Goal: Information Seeking & Learning: Check status

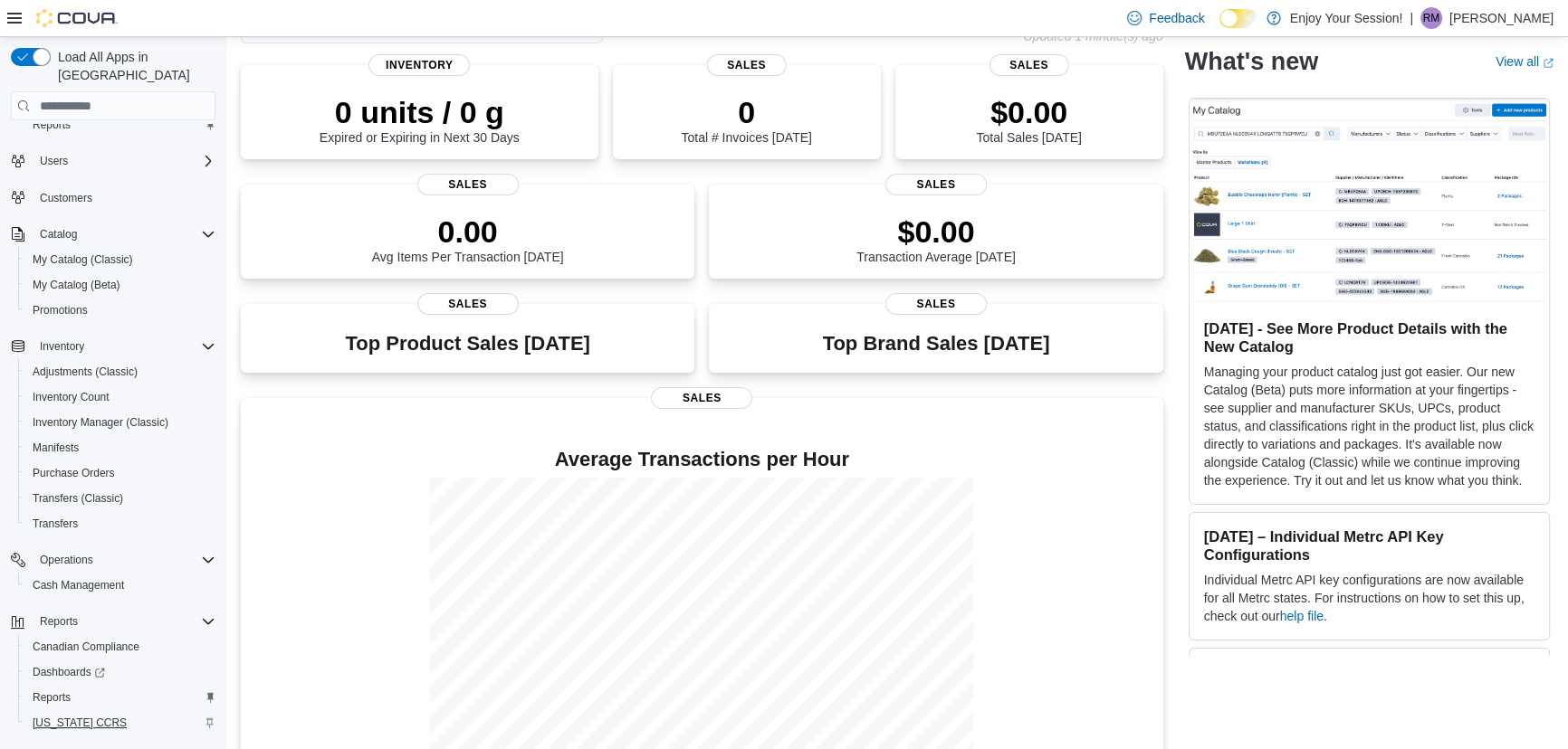
scroll to position [72, 0]
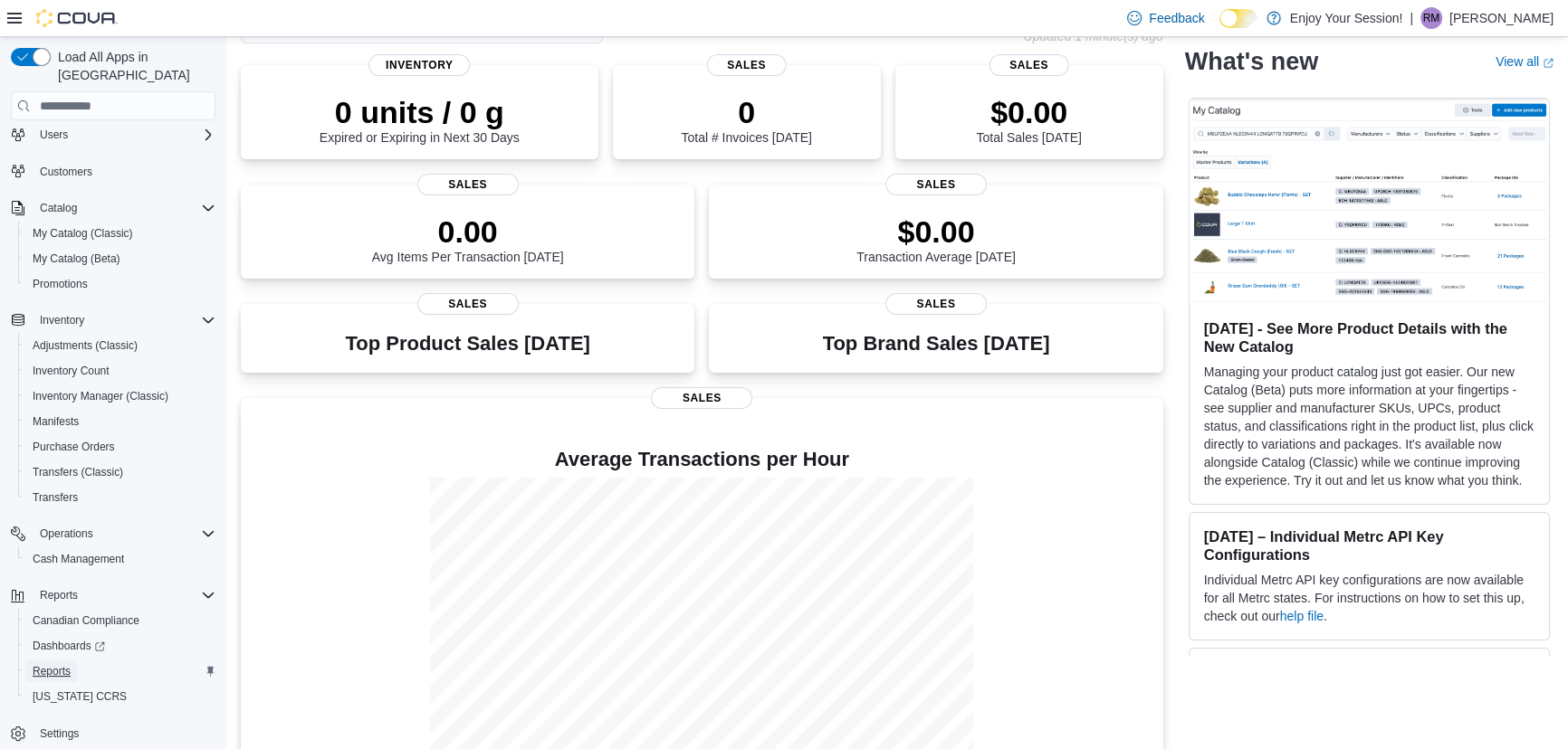
click at [56, 664] on span "Reports" at bounding box center [52, 670] width 38 height 14
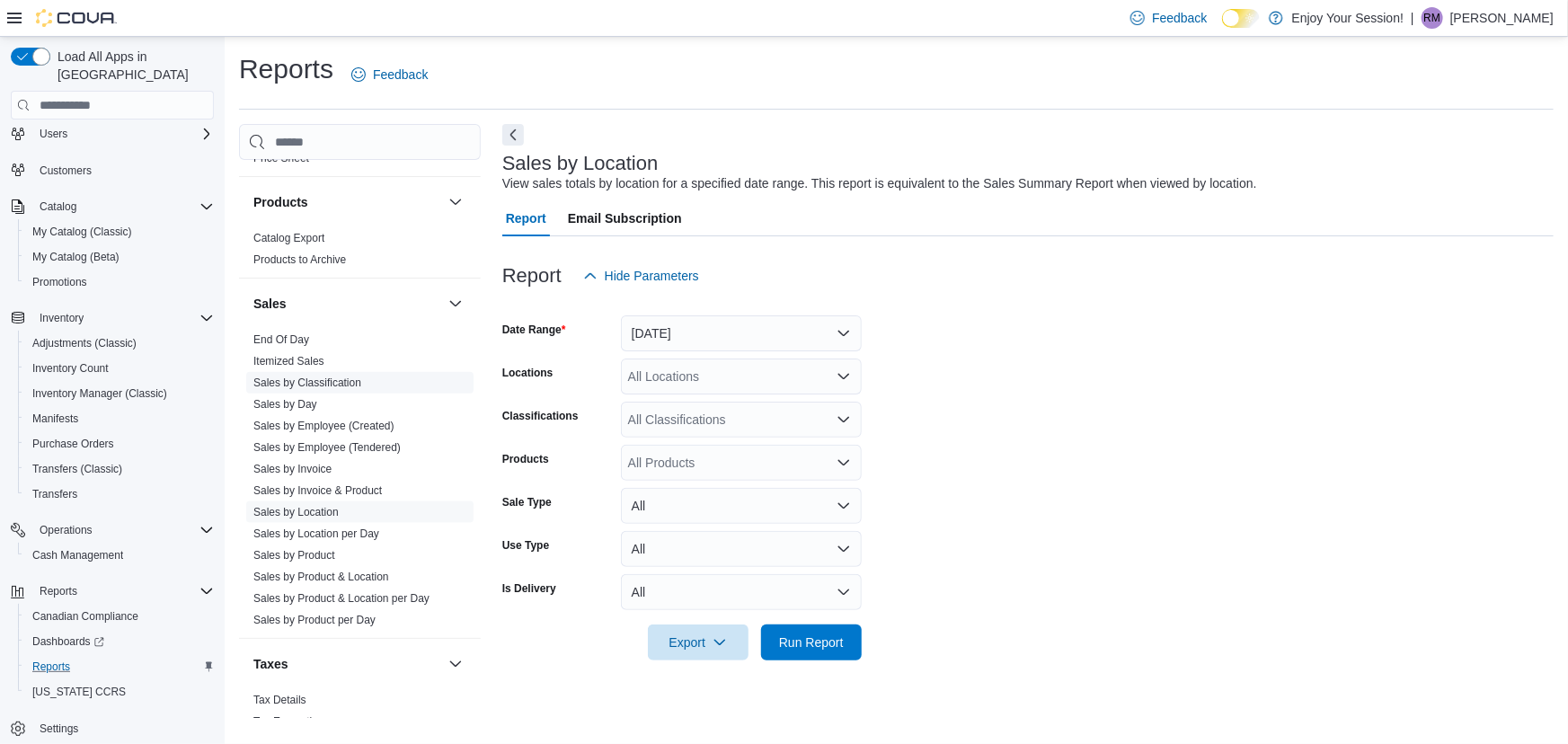
scroll to position [1088, 0]
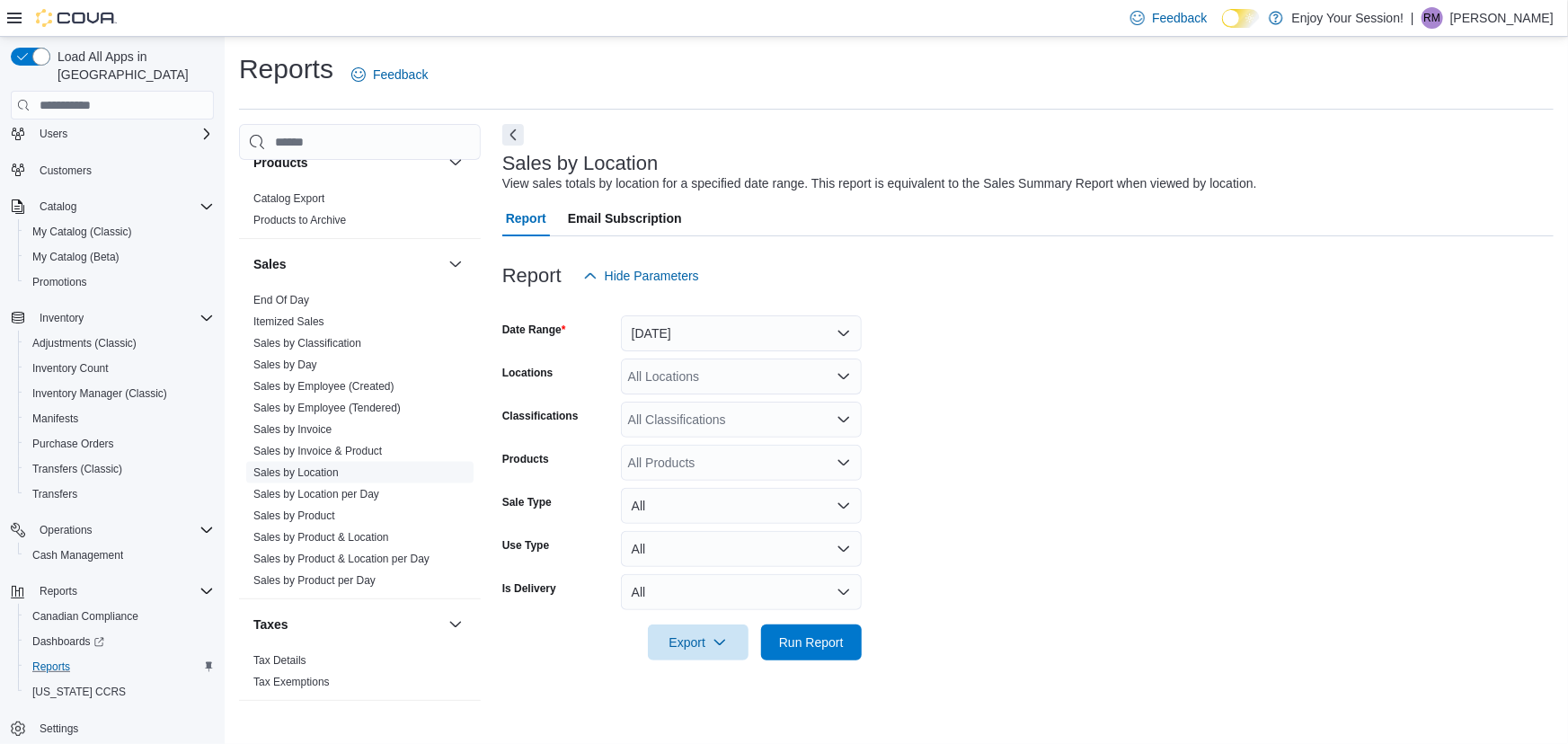
click at [307, 469] on link "Sales by Location" at bounding box center [296, 473] width 86 height 13
click at [654, 337] on button "[DATE]" at bounding box center [741, 333] width 241 height 36
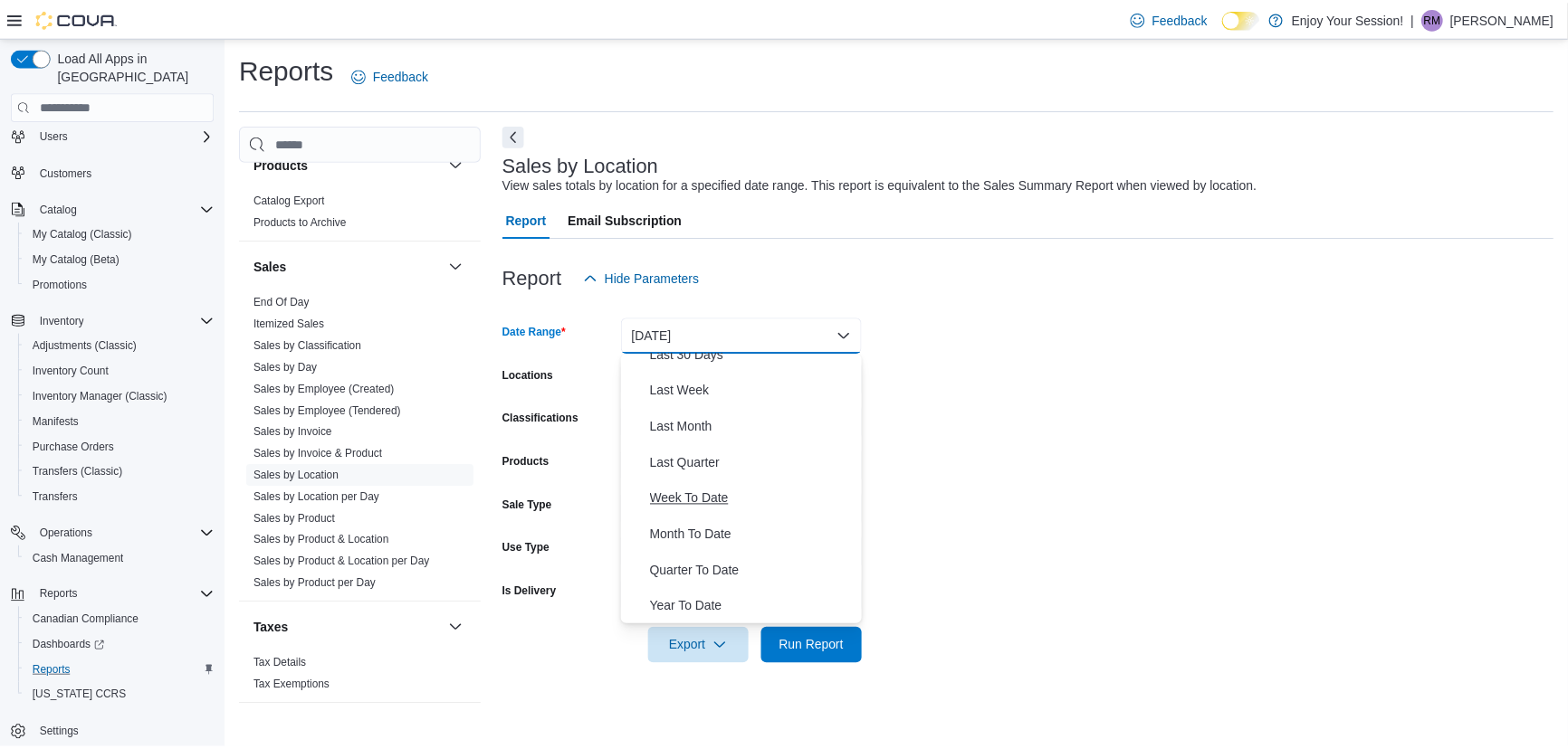
scroll to position [272, 0]
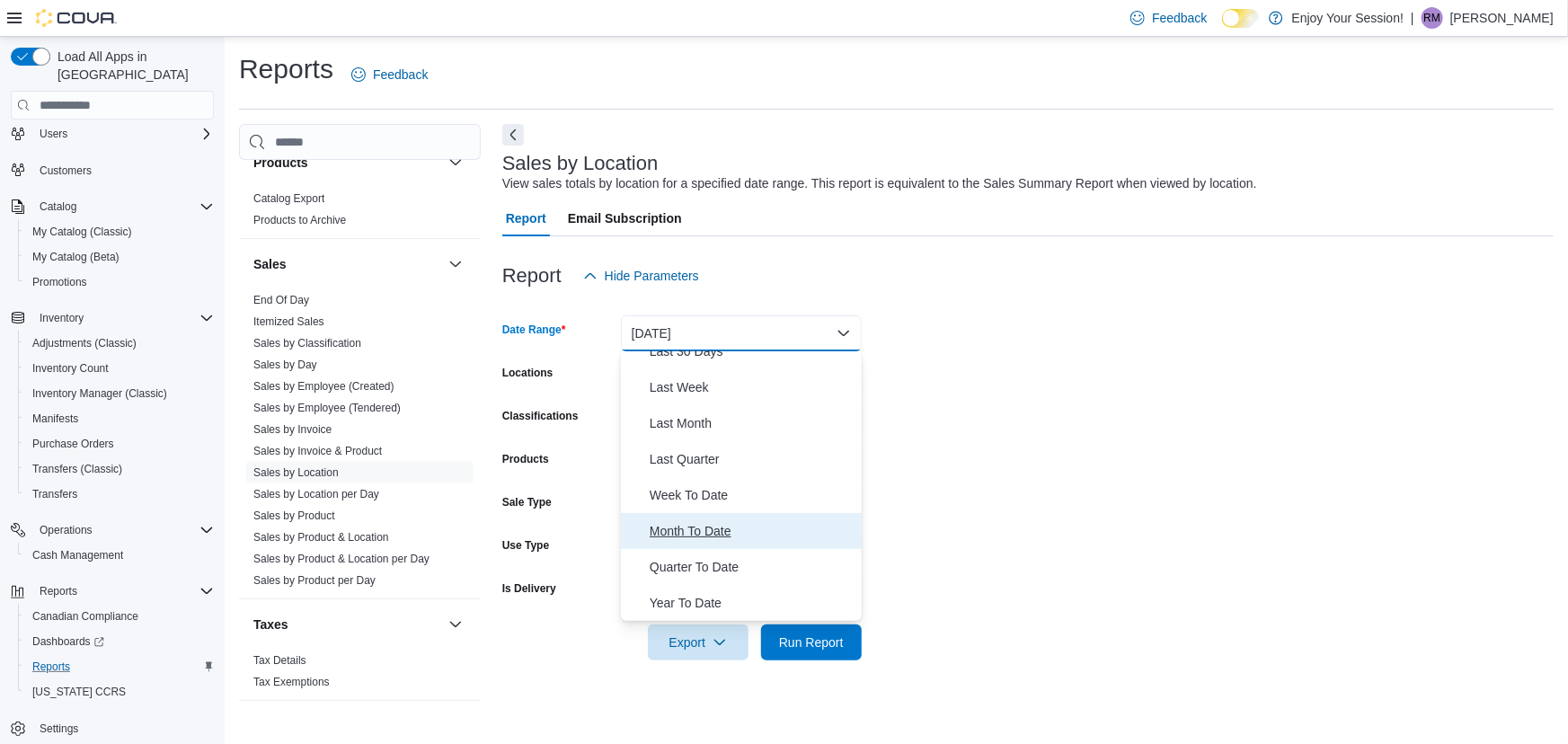
click at [667, 529] on span "Month To Date" at bounding box center [752, 531] width 204 height 21
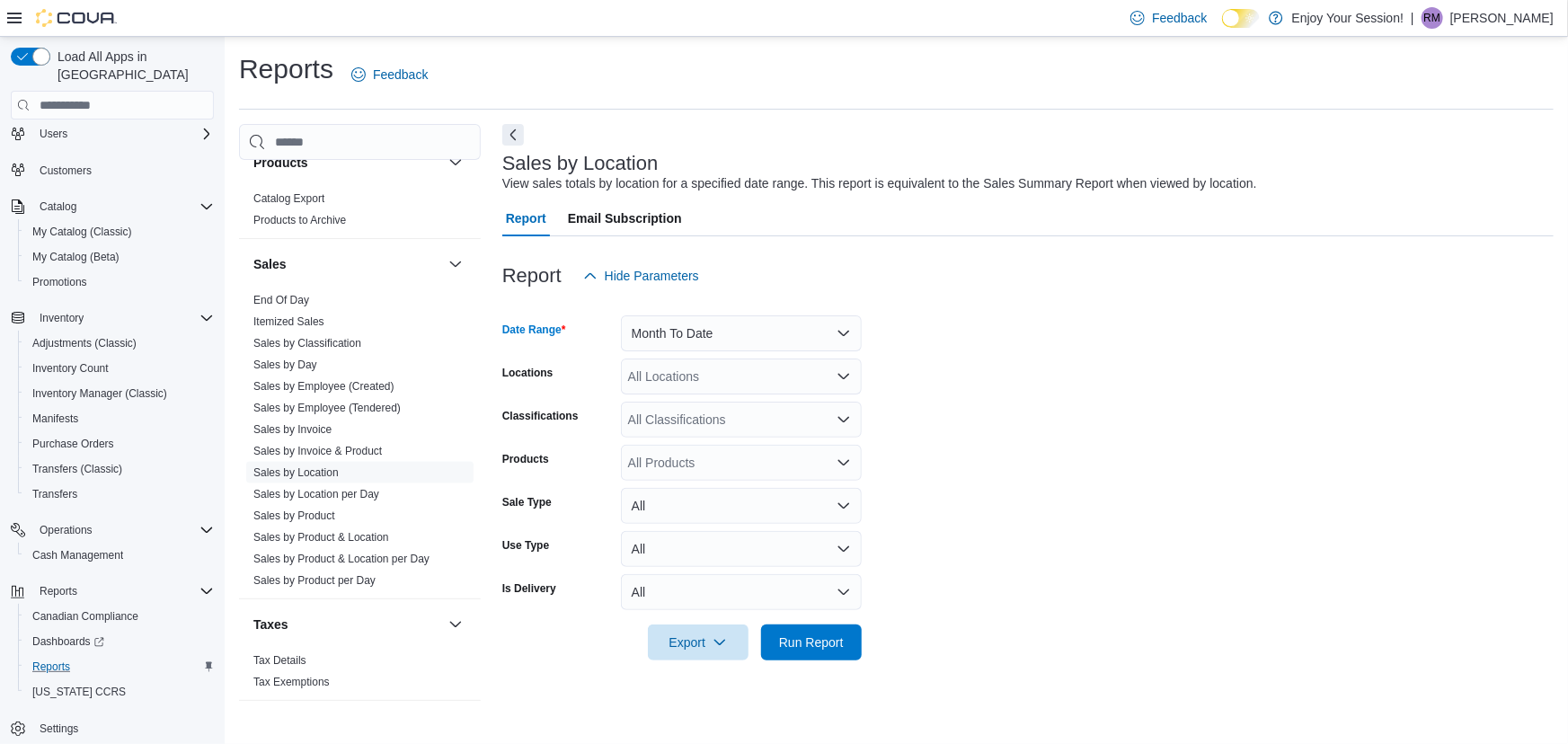
click at [665, 372] on div "All Locations" at bounding box center [741, 377] width 241 height 36
type input "****"
click at [691, 411] on span "Kitchener - [GEOGRAPHIC_DATA]" at bounding box center [757, 406] width 195 height 18
click at [1044, 405] on form "Date Range Month To Date Locations Kitchener - Highland Classifications All Cla…" at bounding box center [1027, 477] width 1051 height 366
click at [796, 646] on span "Run Report" at bounding box center [811, 641] width 65 height 18
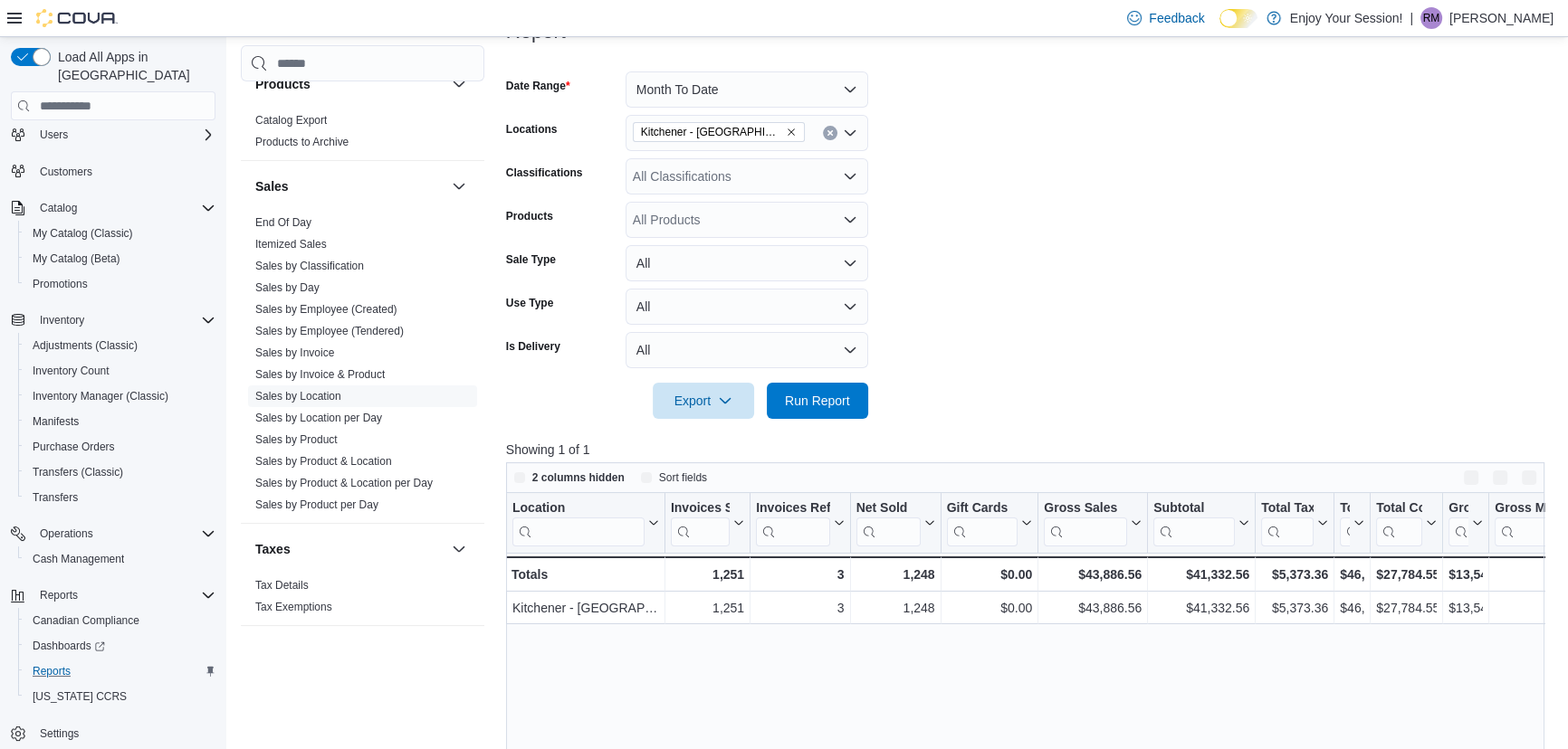
scroll to position [329, 0]
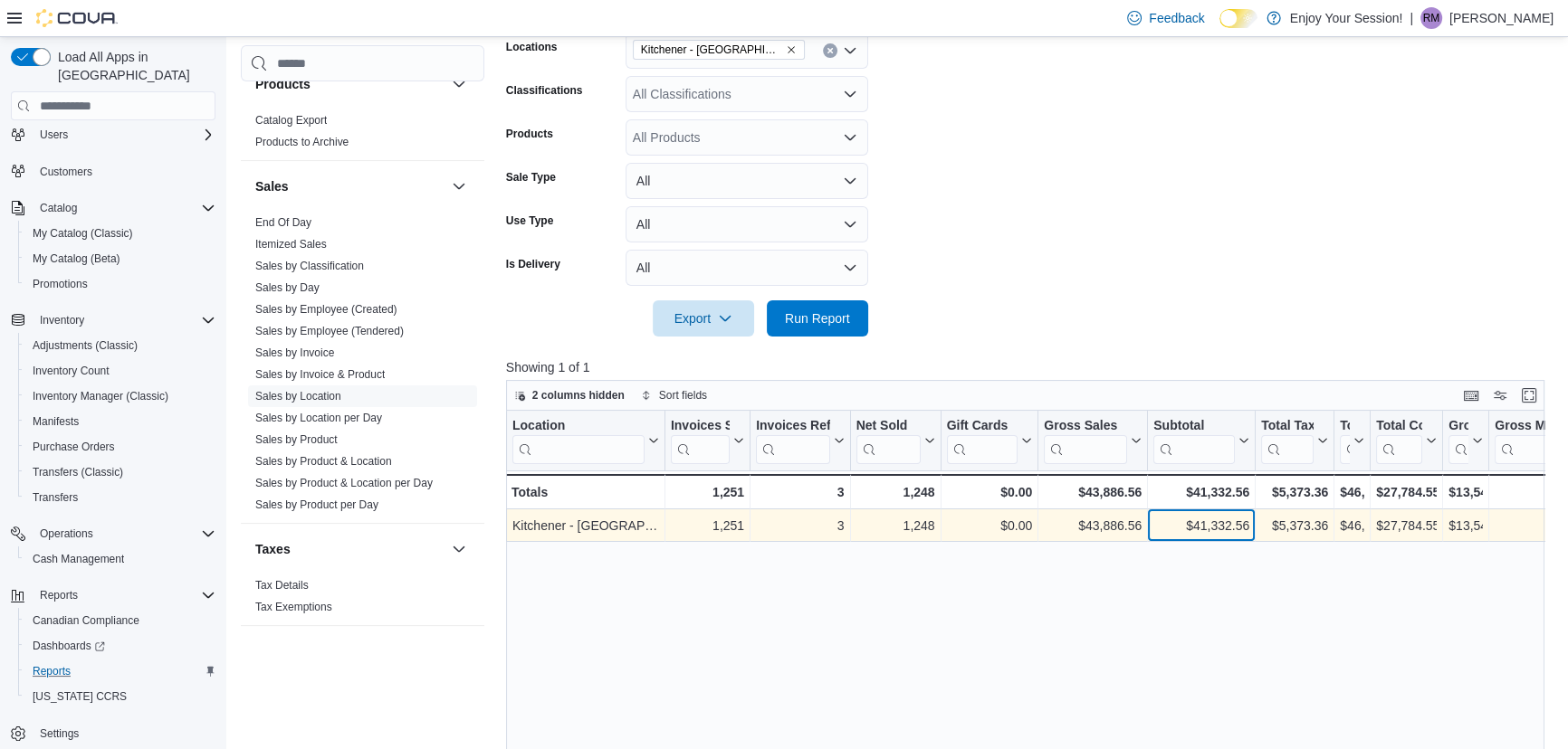
click at [1223, 525] on div "$41,332.56" at bounding box center [1201, 526] width 96 height 22
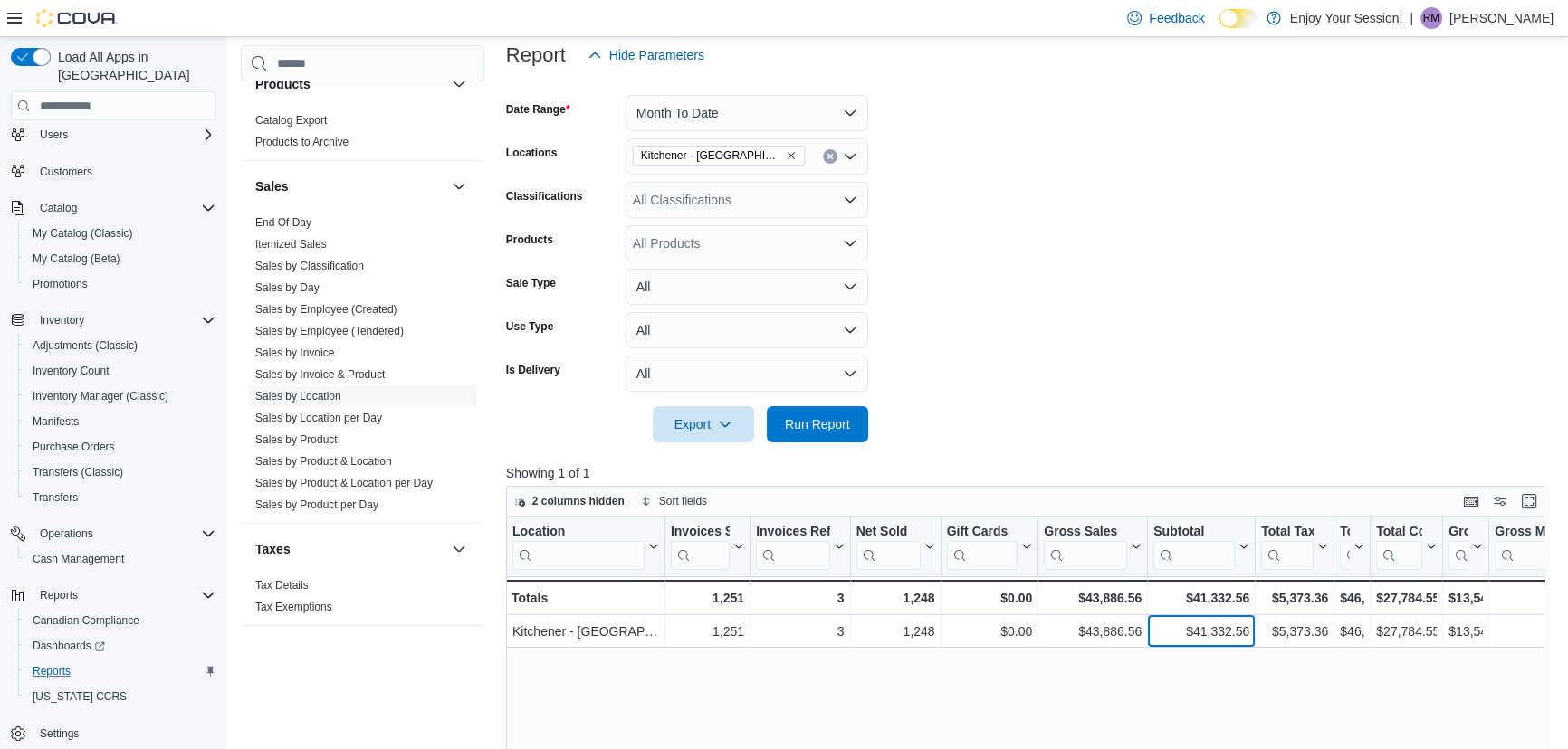
scroll to position [81, 0]
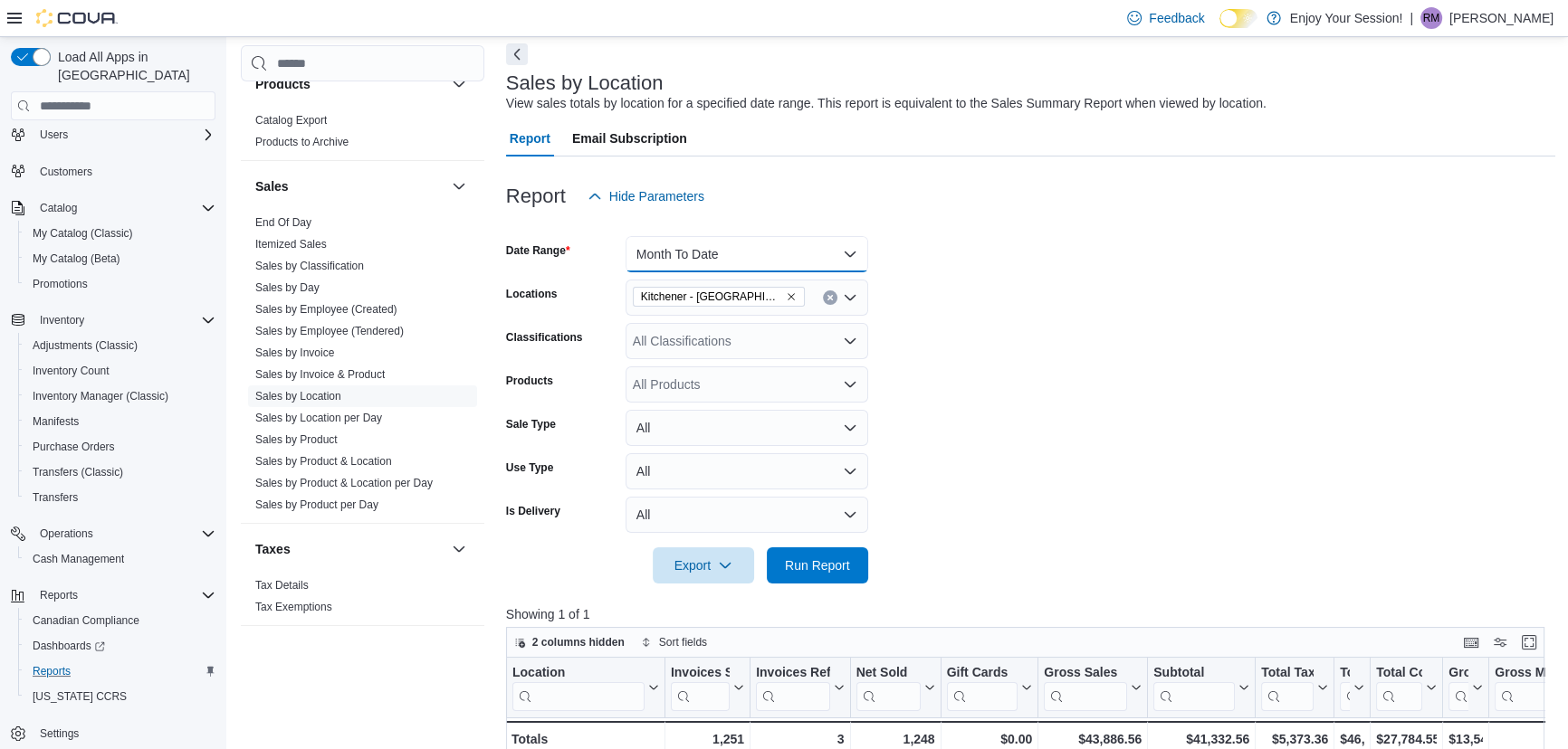
click at [688, 261] on button "Month To Date" at bounding box center [747, 254] width 243 height 37
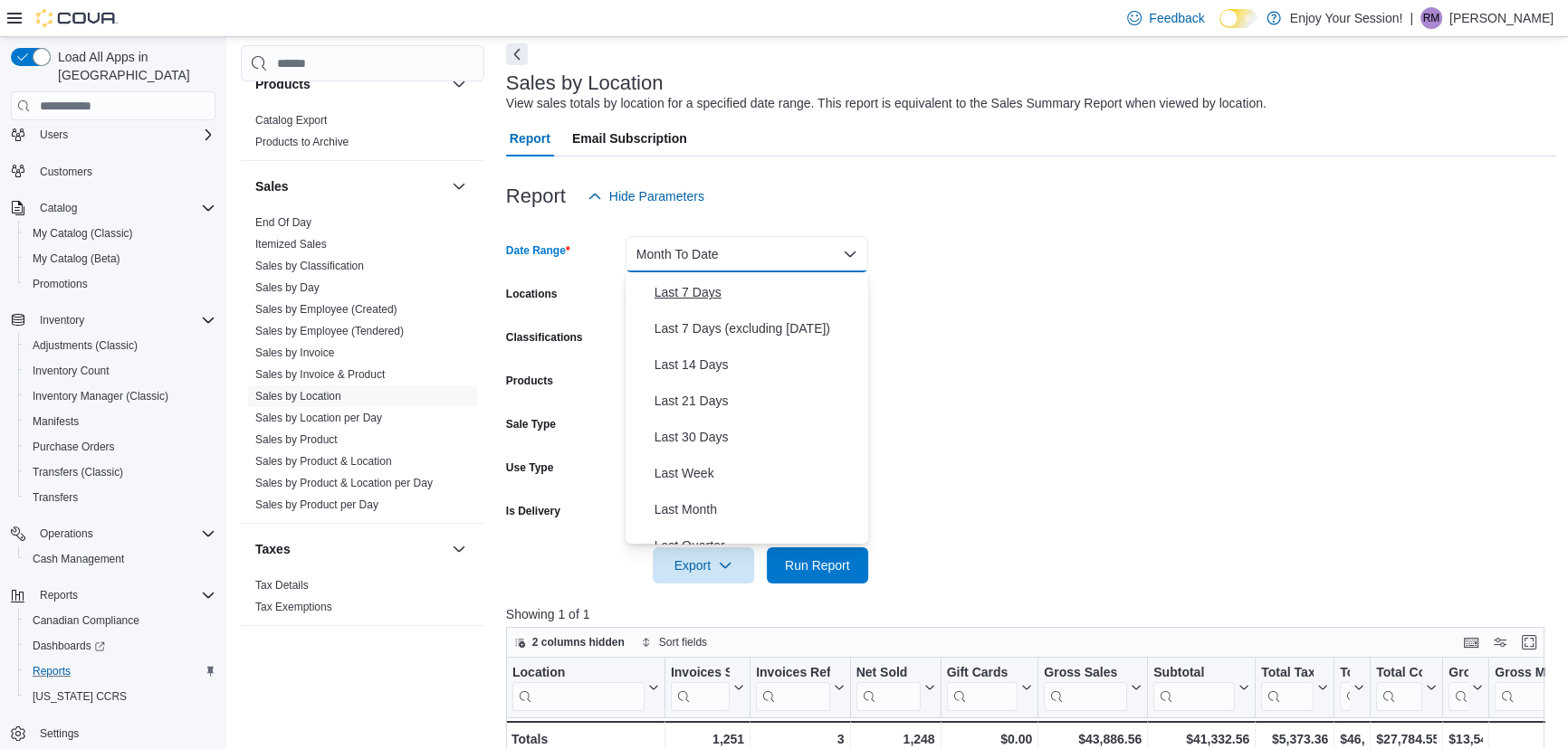
scroll to position [0, 0]
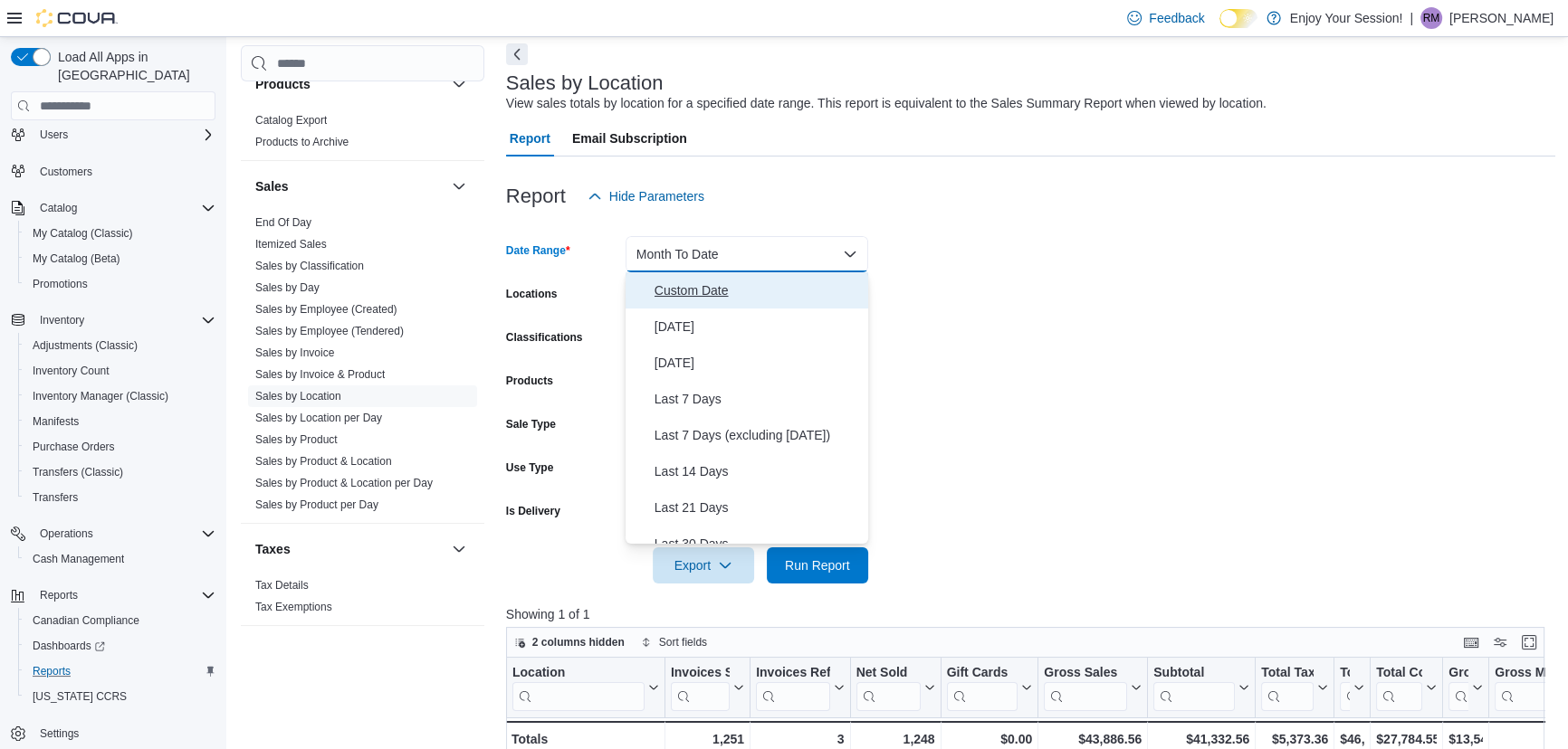
click at [667, 296] on span "Custom Date" at bounding box center [758, 290] width 206 height 22
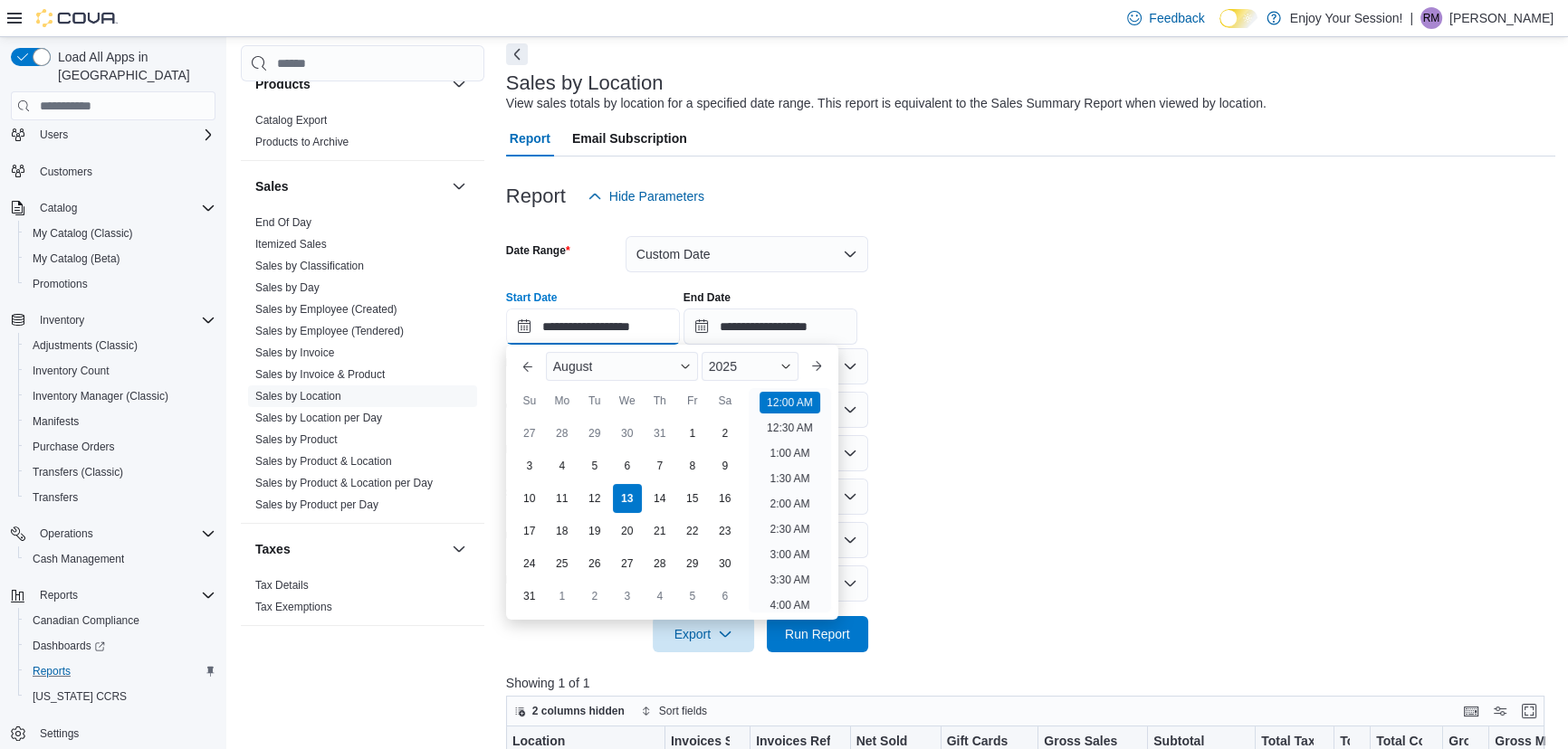
click at [624, 324] on input "**********" at bounding box center [593, 327] width 174 height 37
click at [523, 362] on button "Previous Month" at bounding box center [527, 366] width 29 height 29
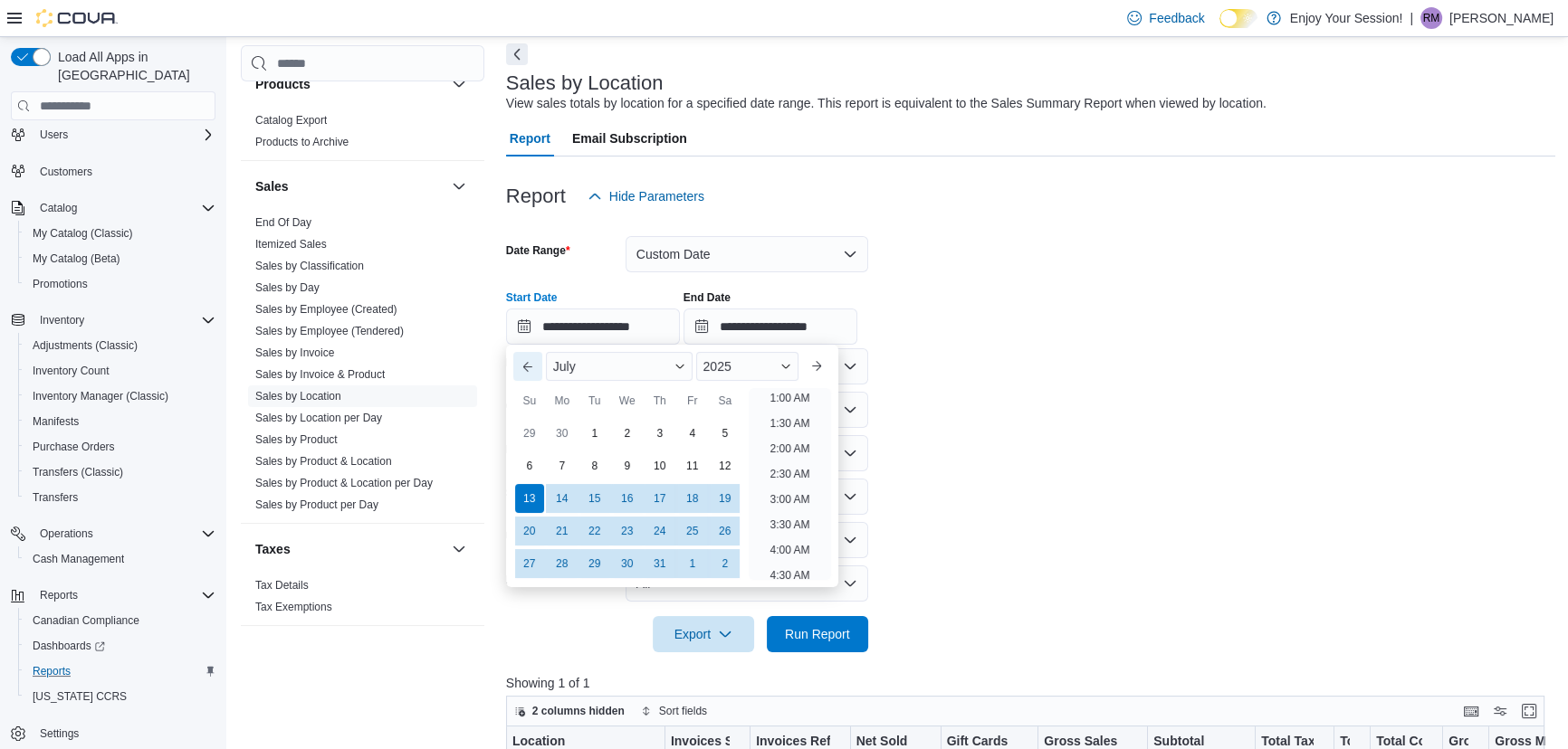
scroll to position [3, 0]
click at [605, 433] on div "1" at bounding box center [595, 434] width 32 height 32
type input "**********"
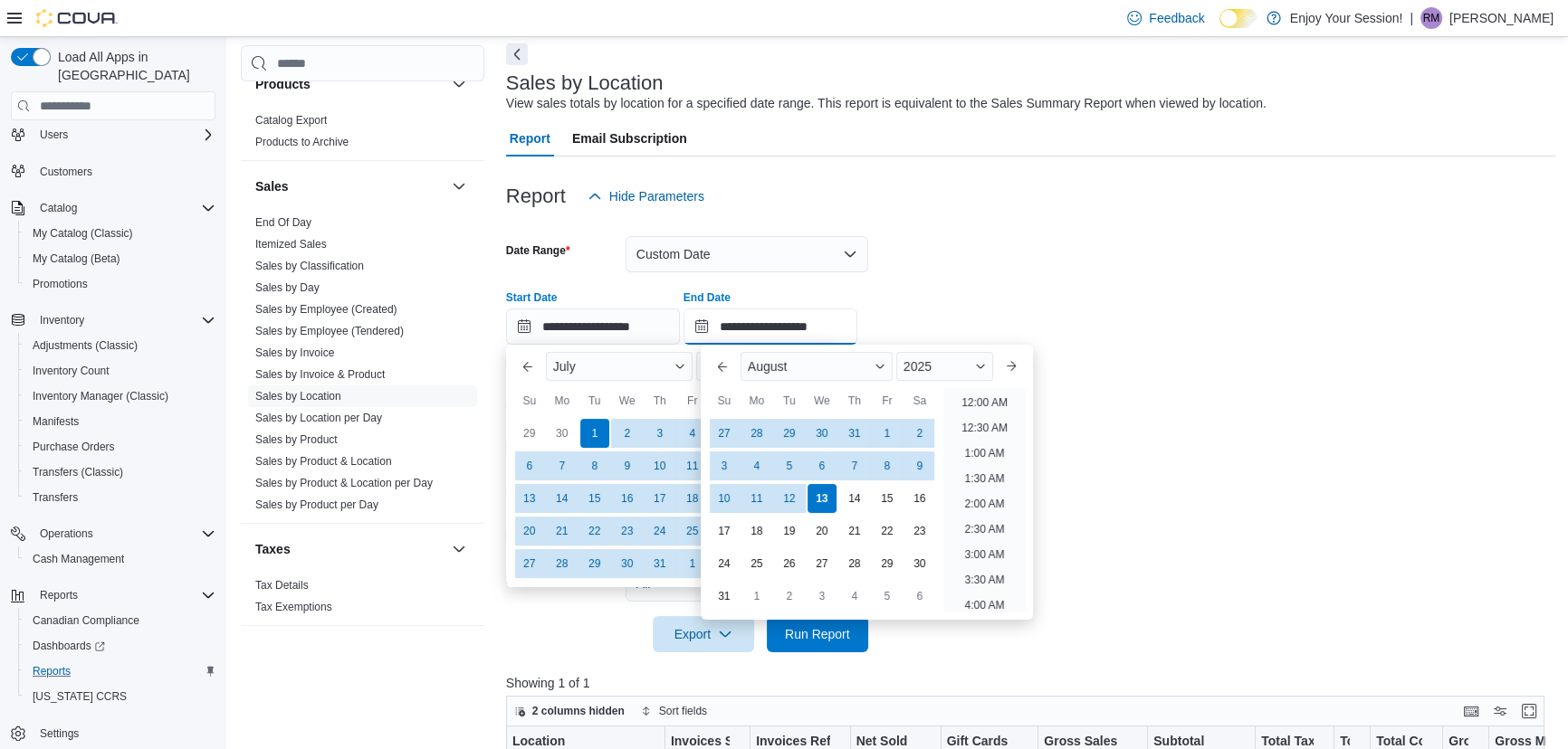
click at [754, 323] on input "**********" at bounding box center [771, 327] width 174 height 37
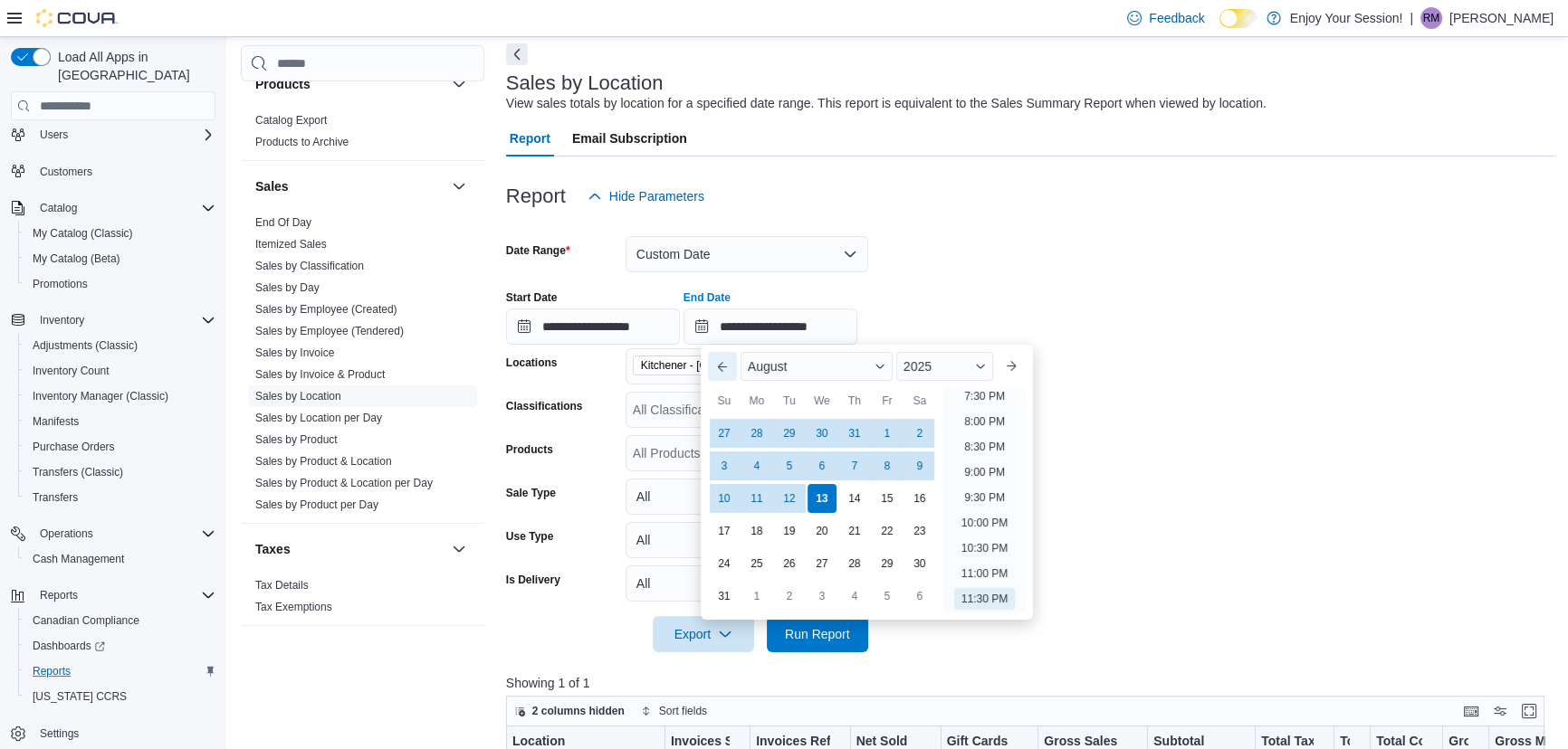
click at [715, 369] on button "Previous Month" at bounding box center [722, 366] width 29 height 29
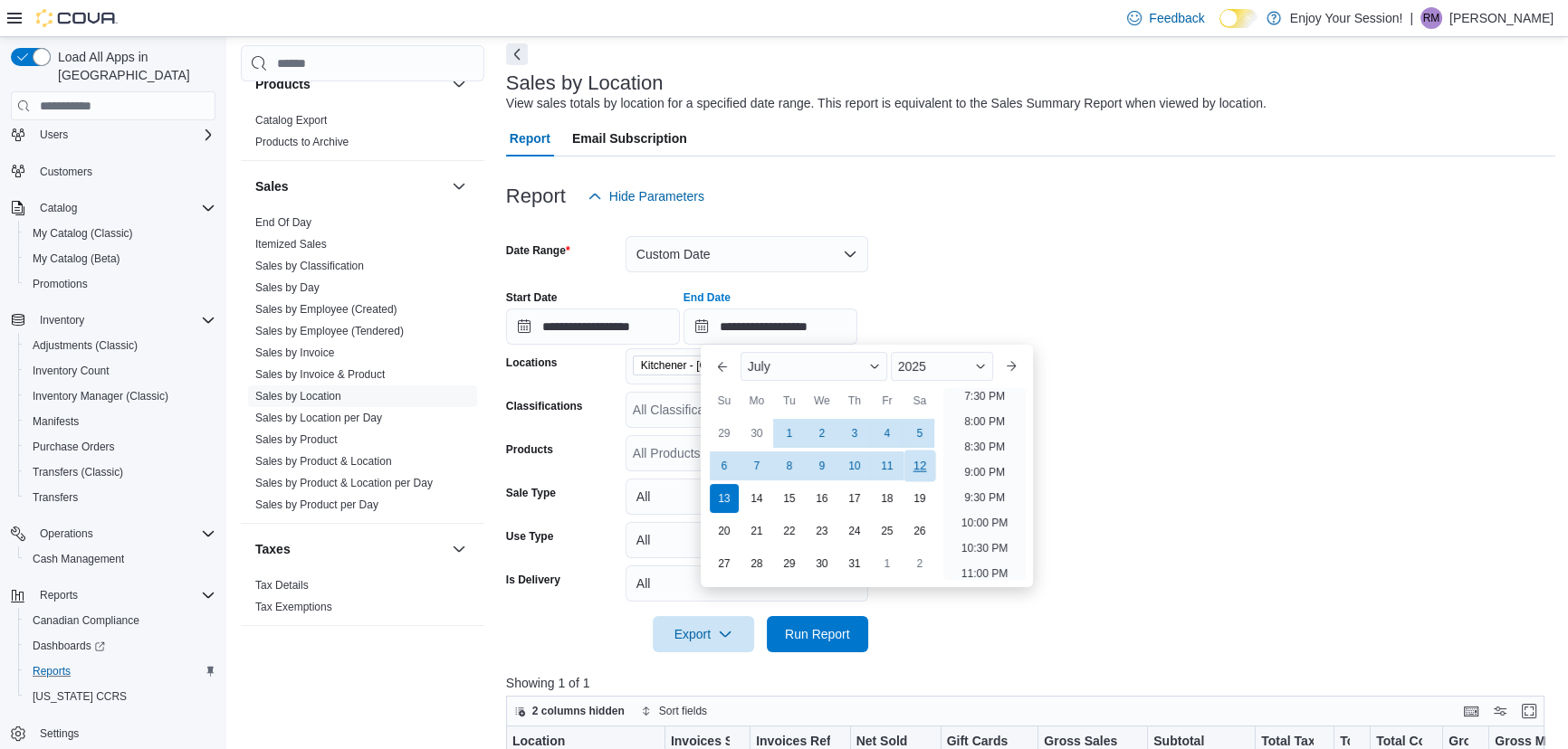
click at [924, 465] on div "12" at bounding box center [920, 466] width 32 height 32
type input "**********"
click at [981, 290] on div "**********" at bounding box center [1030, 310] width 1049 height 68
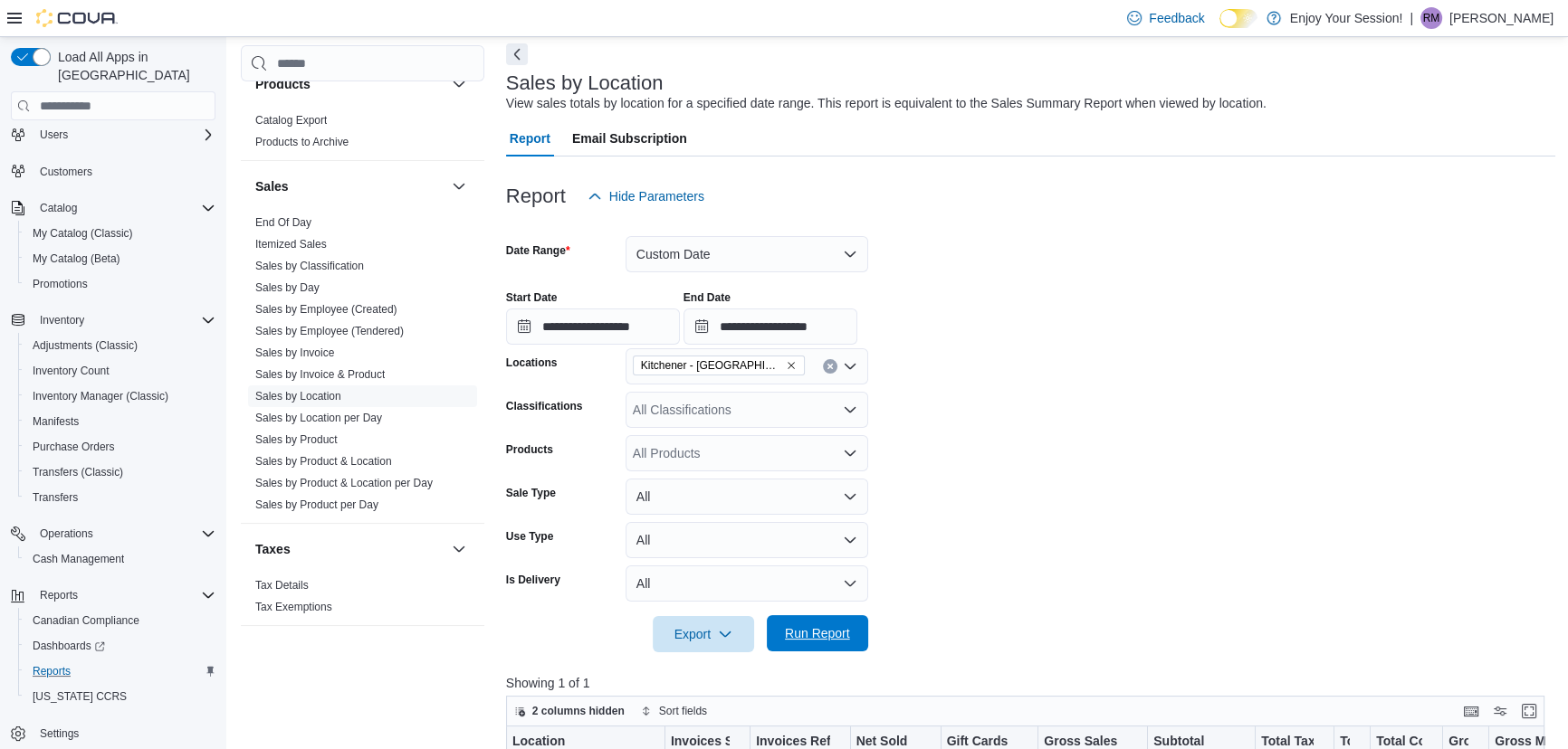
click at [798, 633] on span "Run Report" at bounding box center [818, 633] width 66 height 18
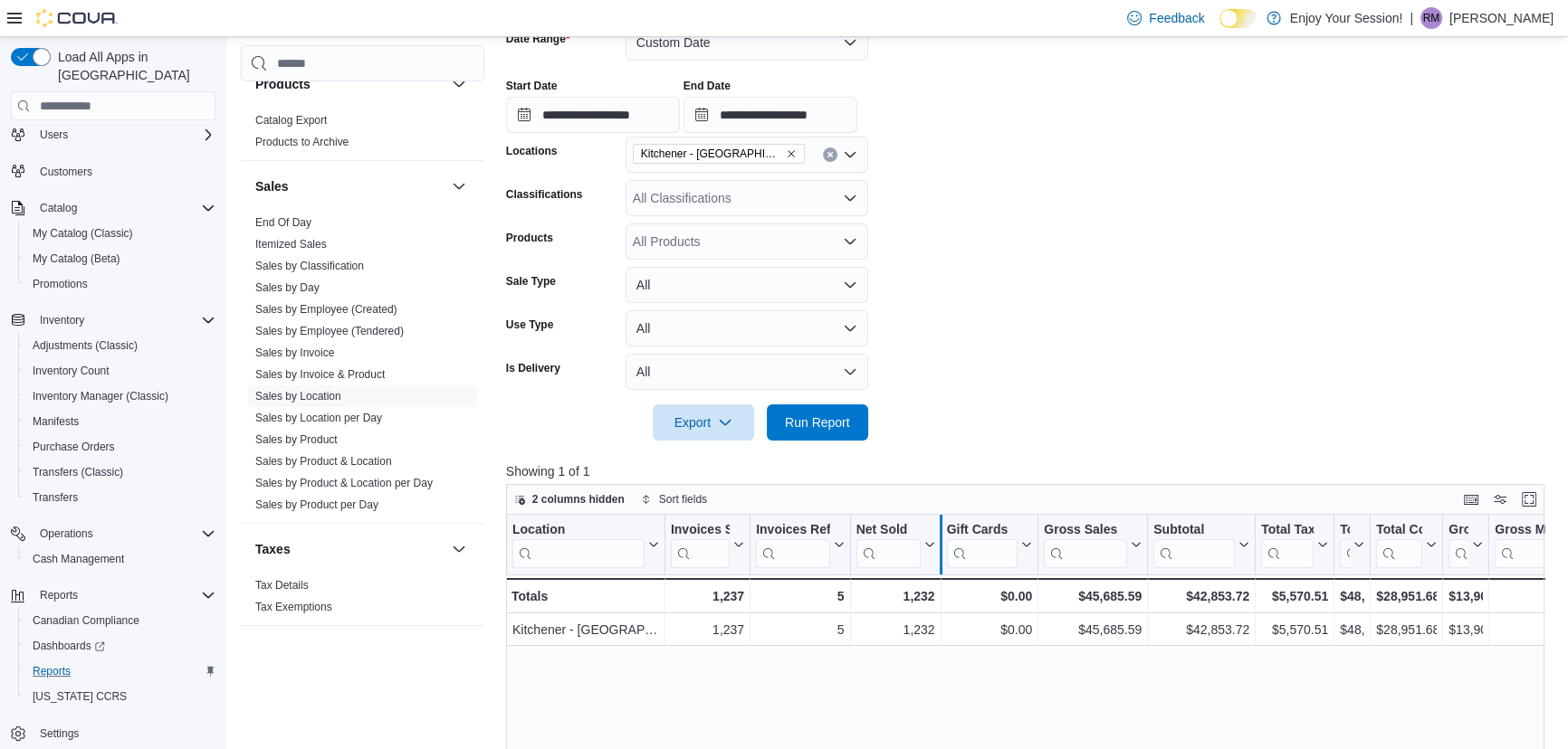
scroll to position [329, 0]
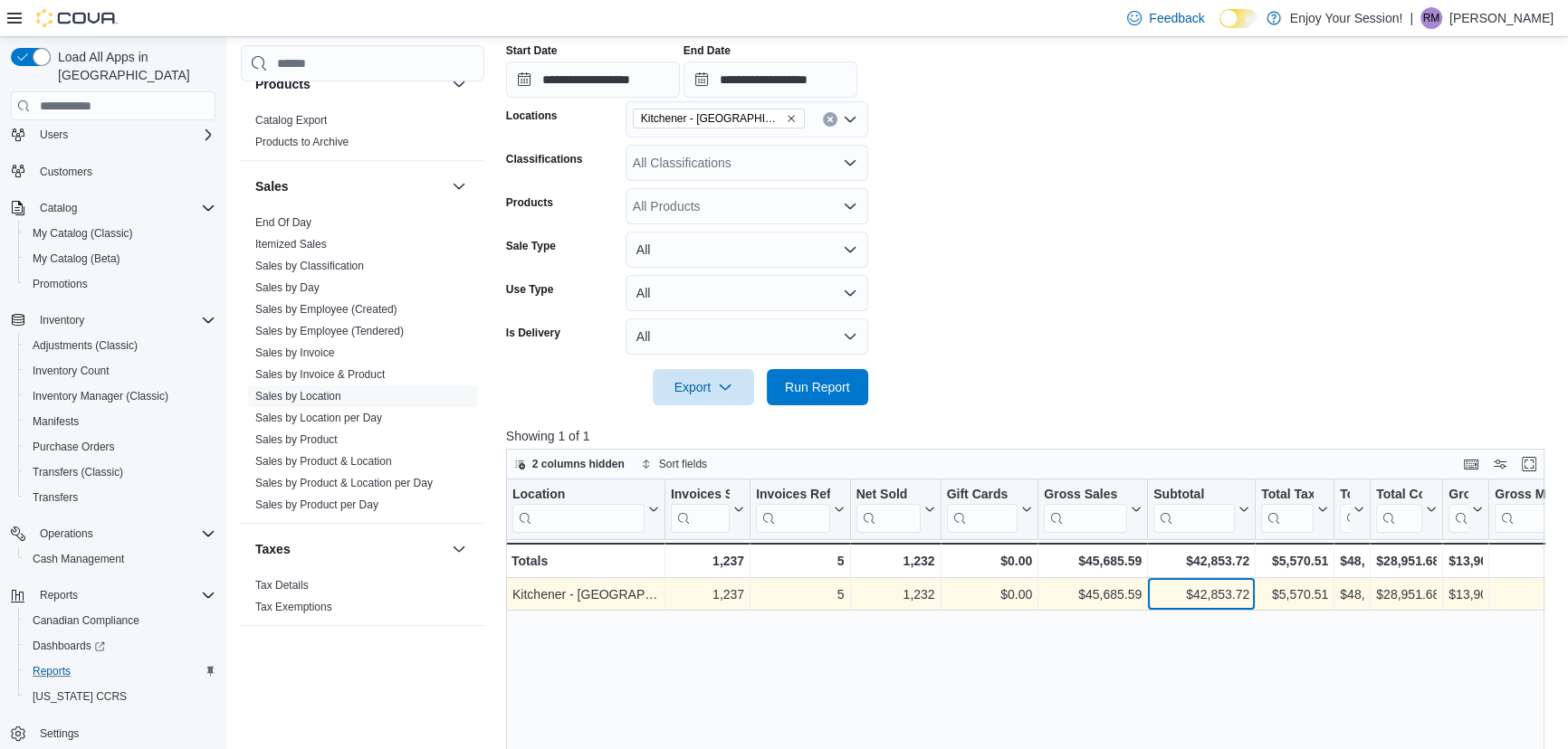
click at [1210, 594] on div "$42,853.72" at bounding box center [1201, 595] width 96 height 22
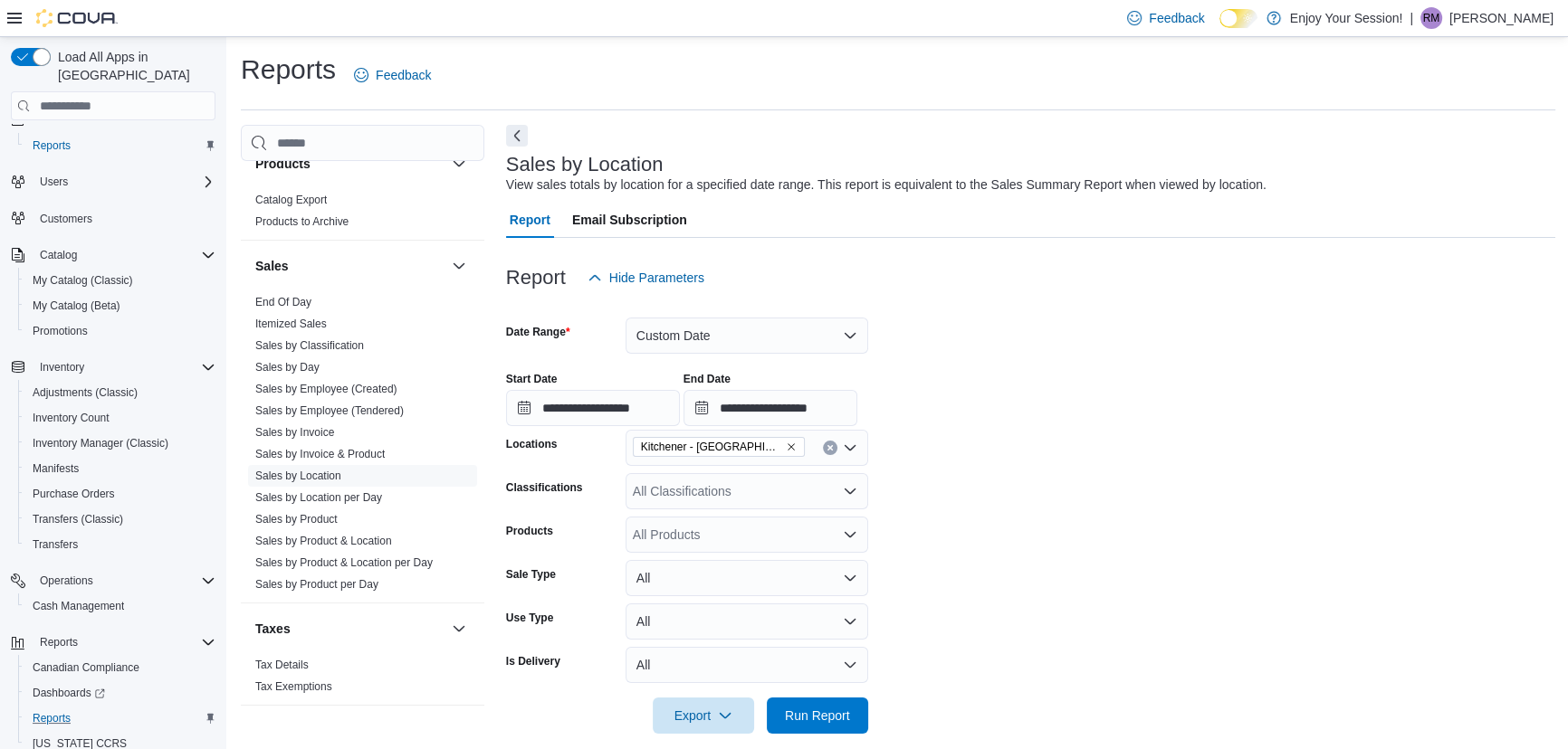
scroll to position [0, 0]
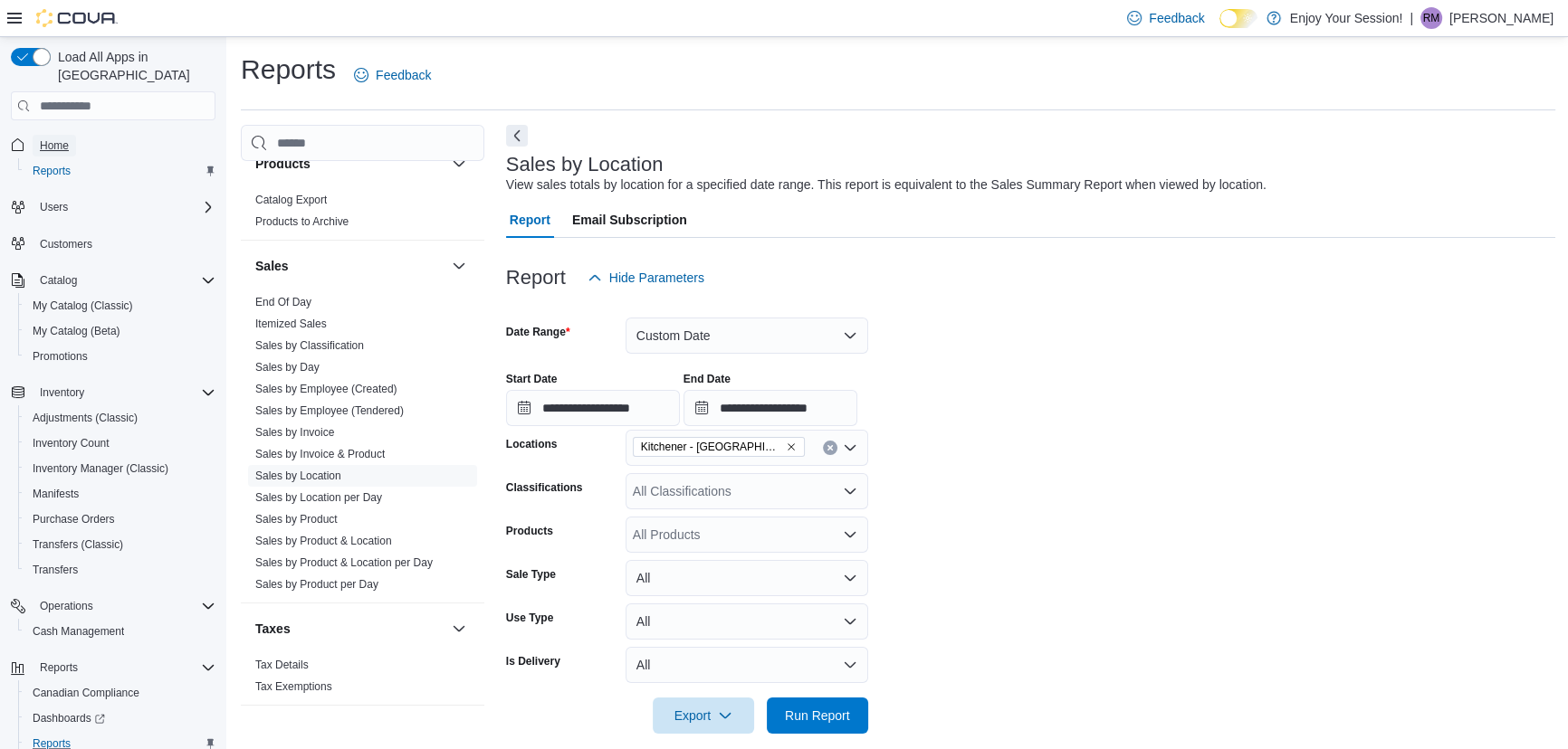
drag, startPoint x: 45, startPoint y: 125, endPoint x: 48, endPoint y: 0, distance: 125.0
click at [45, 139] on span "Home" at bounding box center [54, 145] width 29 height 14
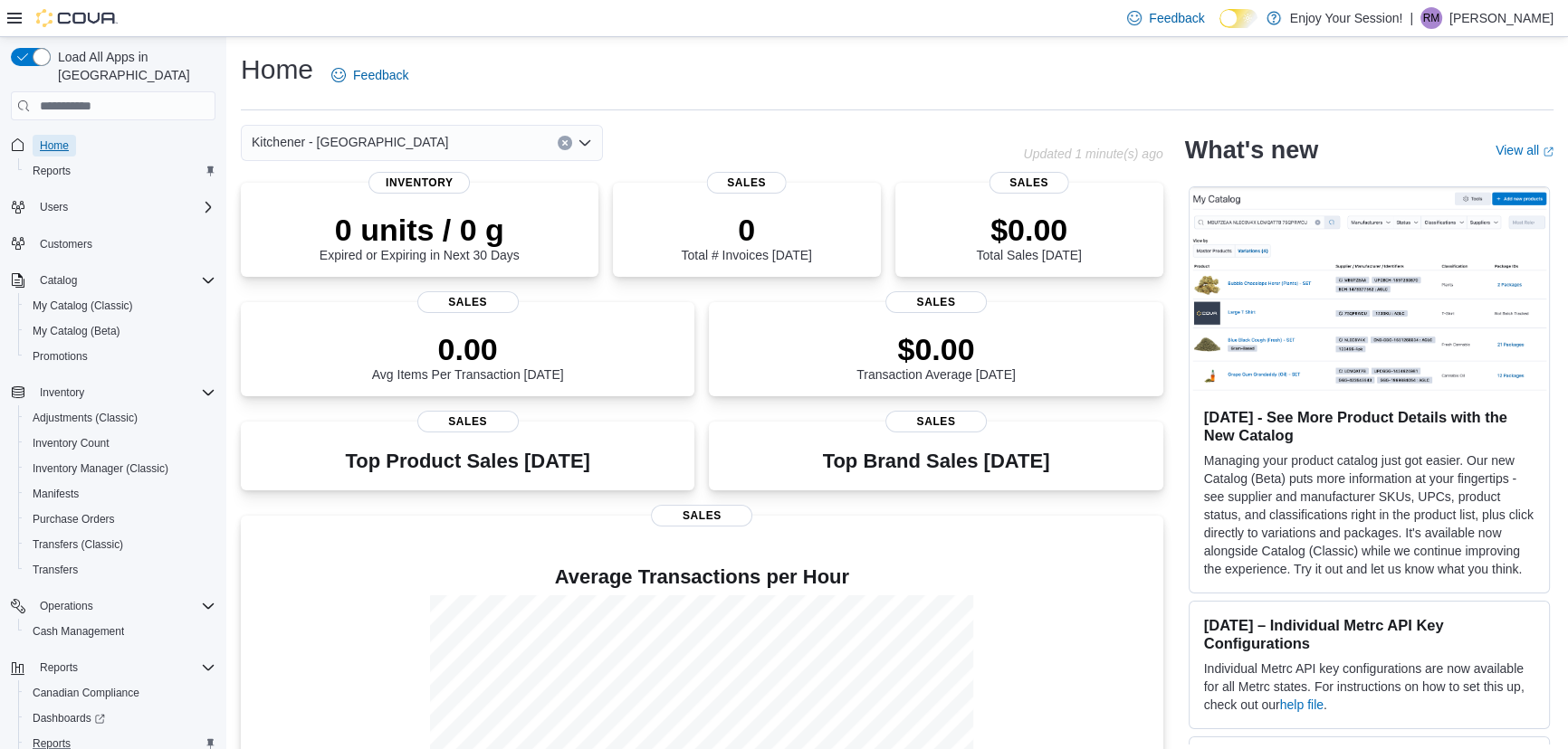
click at [53, 139] on span "Home" at bounding box center [54, 145] width 29 height 14
click at [37, 135] on link "Home" at bounding box center [54, 145] width 43 height 22
click at [69, 135] on link "Home" at bounding box center [54, 145] width 43 height 22
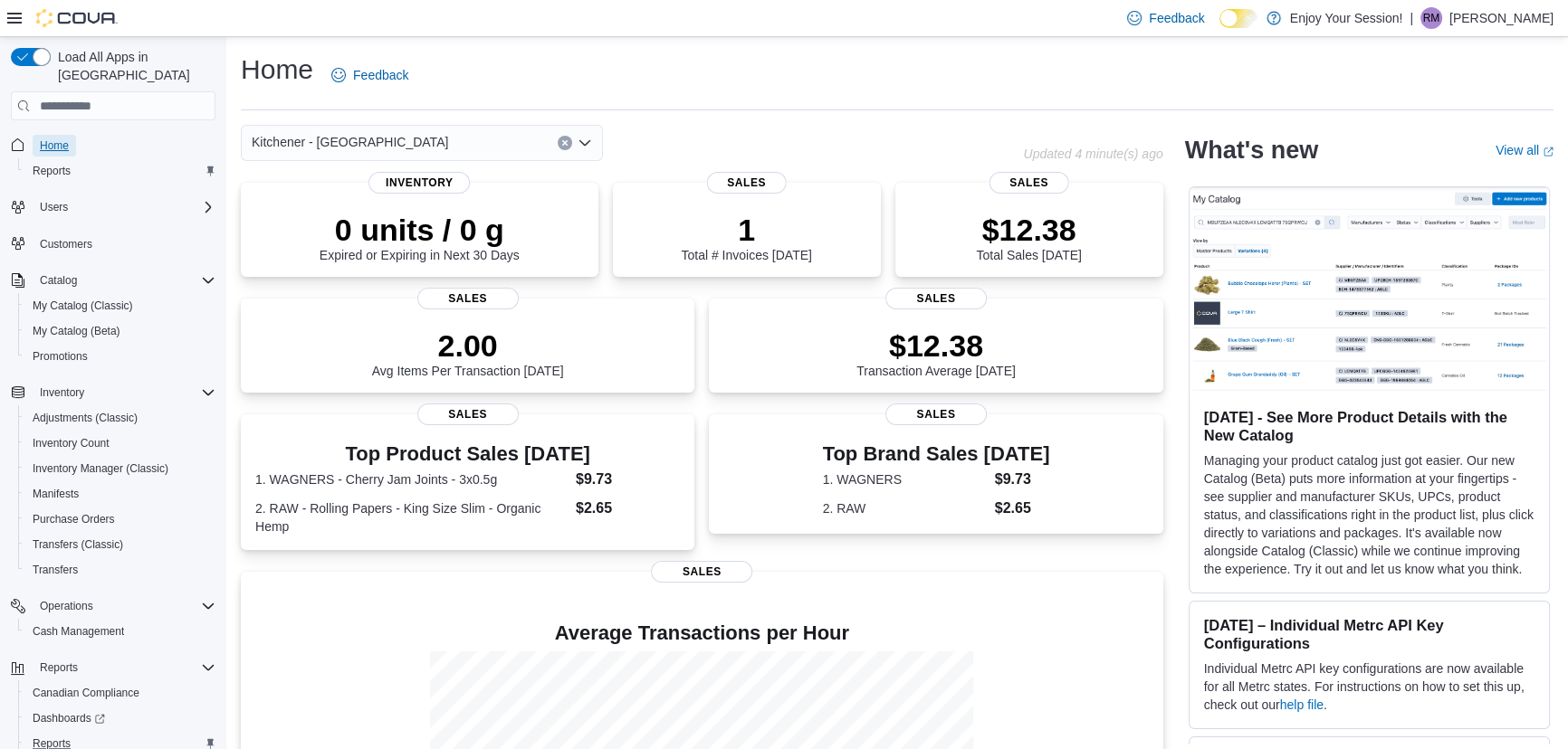
click at [50, 139] on span "Home" at bounding box center [54, 145] width 29 height 14
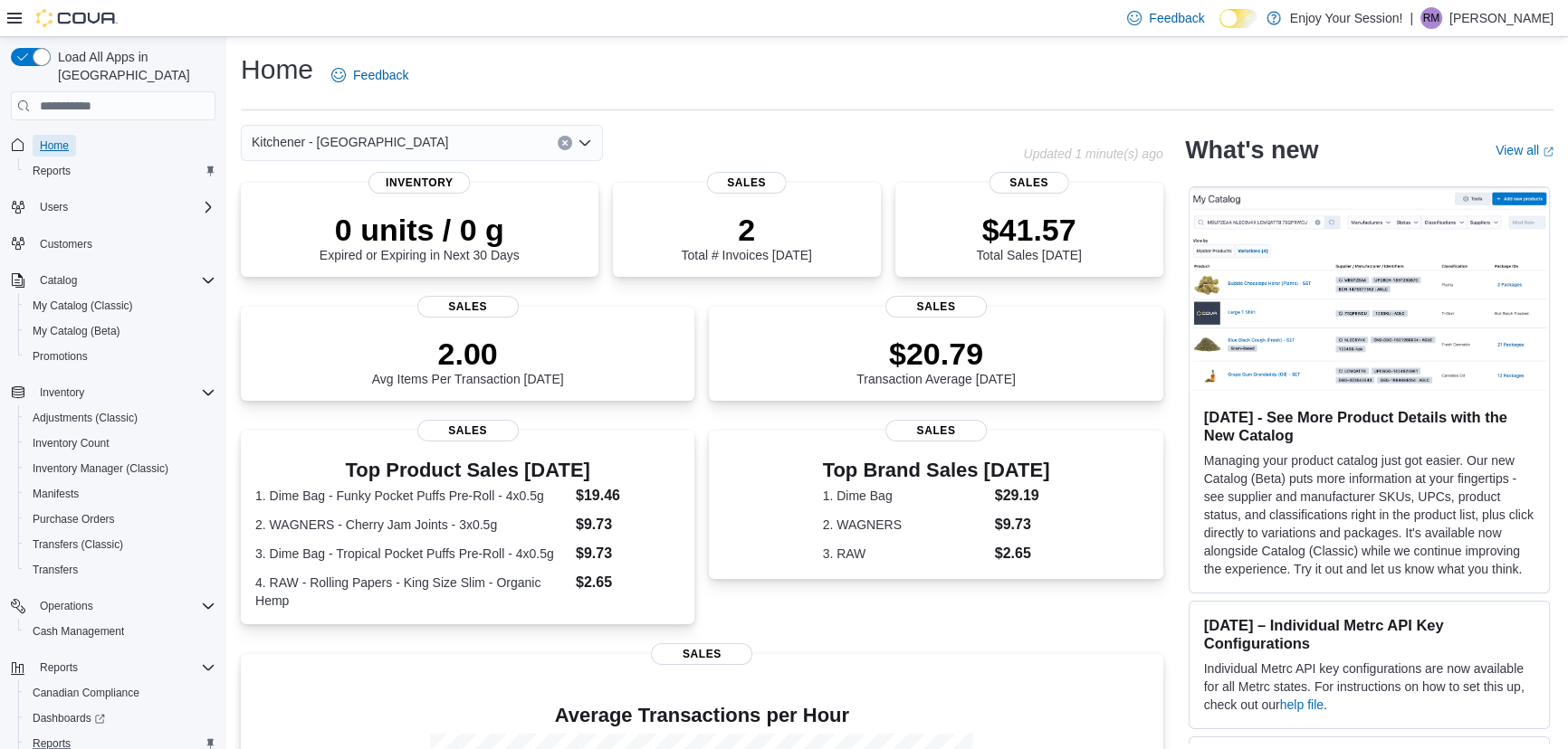
drag, startPoint x: 40, startPoint y: 126, endPoint x: 77, endPoint y: 80, distance: 59.0
click at [40, 139] on span "Home" at bounding box center [54, 145] width 29 height 14
